Goal: Find specific page/section: Find specific page/section

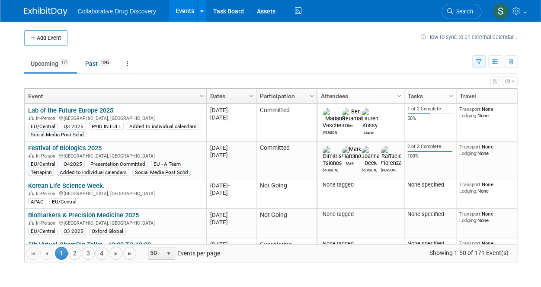
click at [478, 61] on icon "button" at bounding box center [479, 62] width 6 height 6
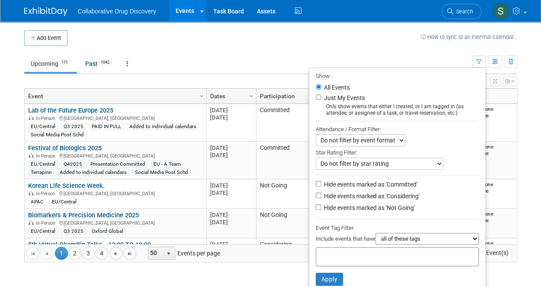
click at [306, 36] on td at bounding box center [243, 38] width 353 height 16
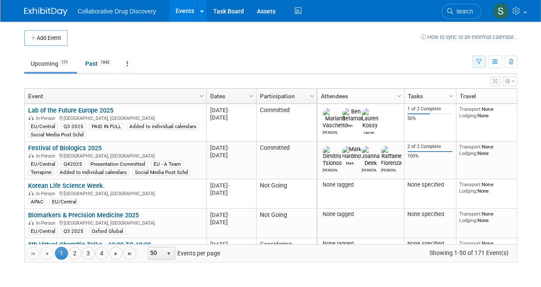
click at [478, 63] on icon "button" at bounding box center [479, 62] width 6 height 6
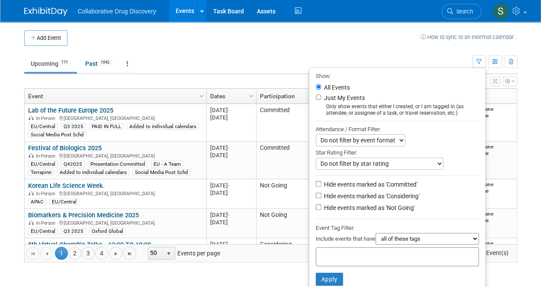
click at [339, 258] on input "text" at bounding box center [353, 255] width 69 height 9
type input "eu"
click at [333, 285] on div "EU/Central" at bounding box center [372, 284] width 121 height 12
type input "EU/Central"
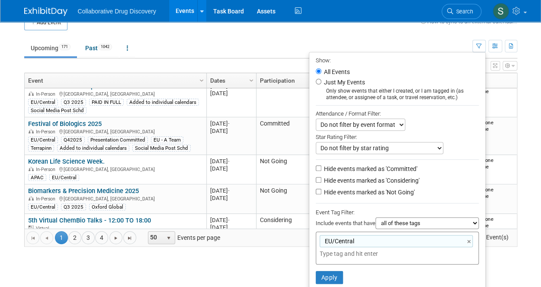
scroll to position [32, 0]
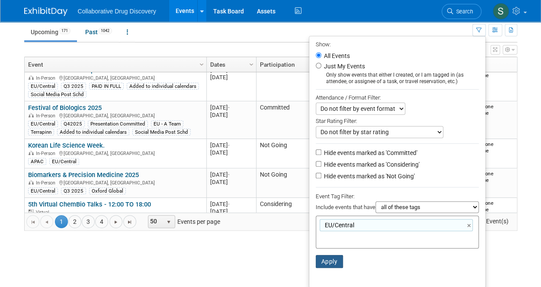
click at [327, 261] on button "Apply" at bounding box center [329, 261] width 28 height 13
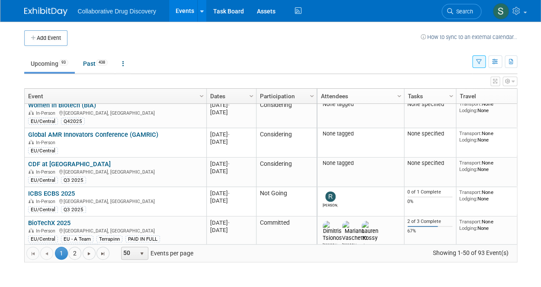
scroll to position [177, 0]
